Goal: Communication & Community: Ask a question

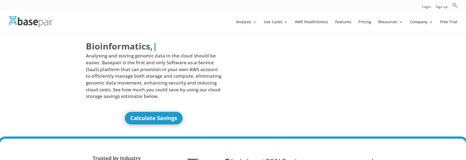
click at [381, 141] on div "Trusted by Industry Leaders at" at bounding box center [233, 162] width 466 height 49
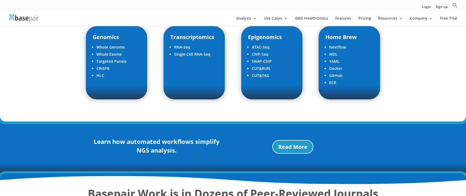
scroll to position [709, 0]
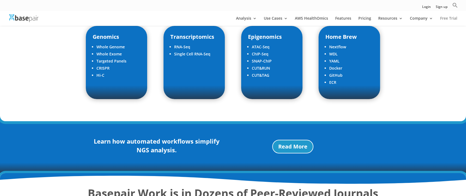
click at [449, 19] on link "Free Trial" at bounding box center [448, 20] width 17 height 9
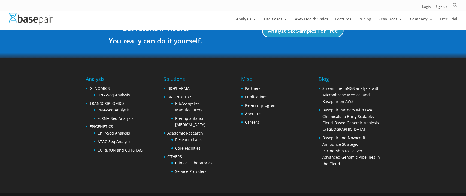
scroll to position [709, 0]
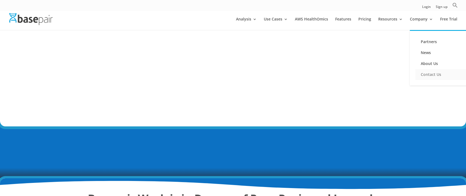
click at [436, 76] on link "Contact Us" at bounding box center [443, 74] width 55 height 11
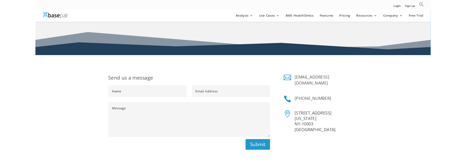
scroll to position [63, 0]
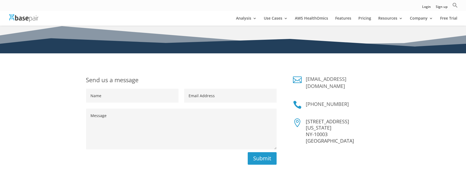
click at [125, 101] on input "Name" at bounding box center [132, 96] width 92 height 14
type input "Rajat"
type input "rajat+1@basepairtech.com"
click at [109, 127] on textarea "Message" at bounding box center [181, 129] width 191 height 41
click at [113, 122] on textarea "Message" at bounding box center [181, 129] width 191 height 41
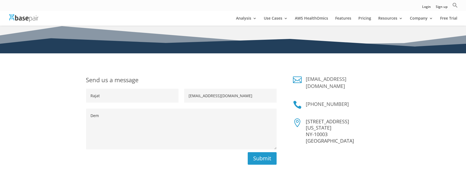
type textarea "Demo"
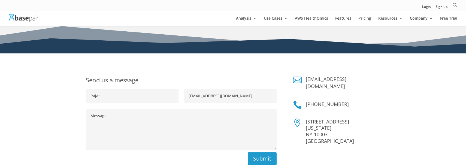
click at [96, 113] on textarea "Message" at bounding box center [181, 129] width 191 height 41
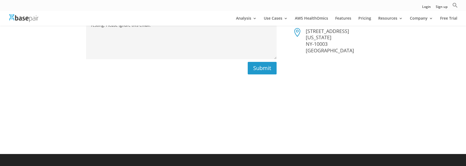
scroll to position [156, 0]
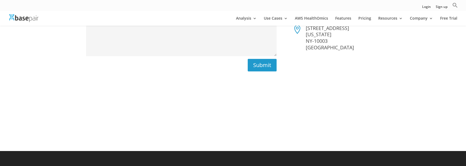
type textarea "Testing. Please ignore this email."
click at [259, 66] on button "Submit" at bounding box center [260, 65] width 33 height 13
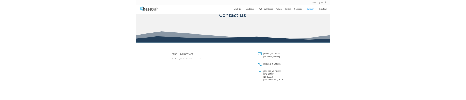
scroll to position [0, 0]
